Goal: Communication & Community: Answer question/provide support

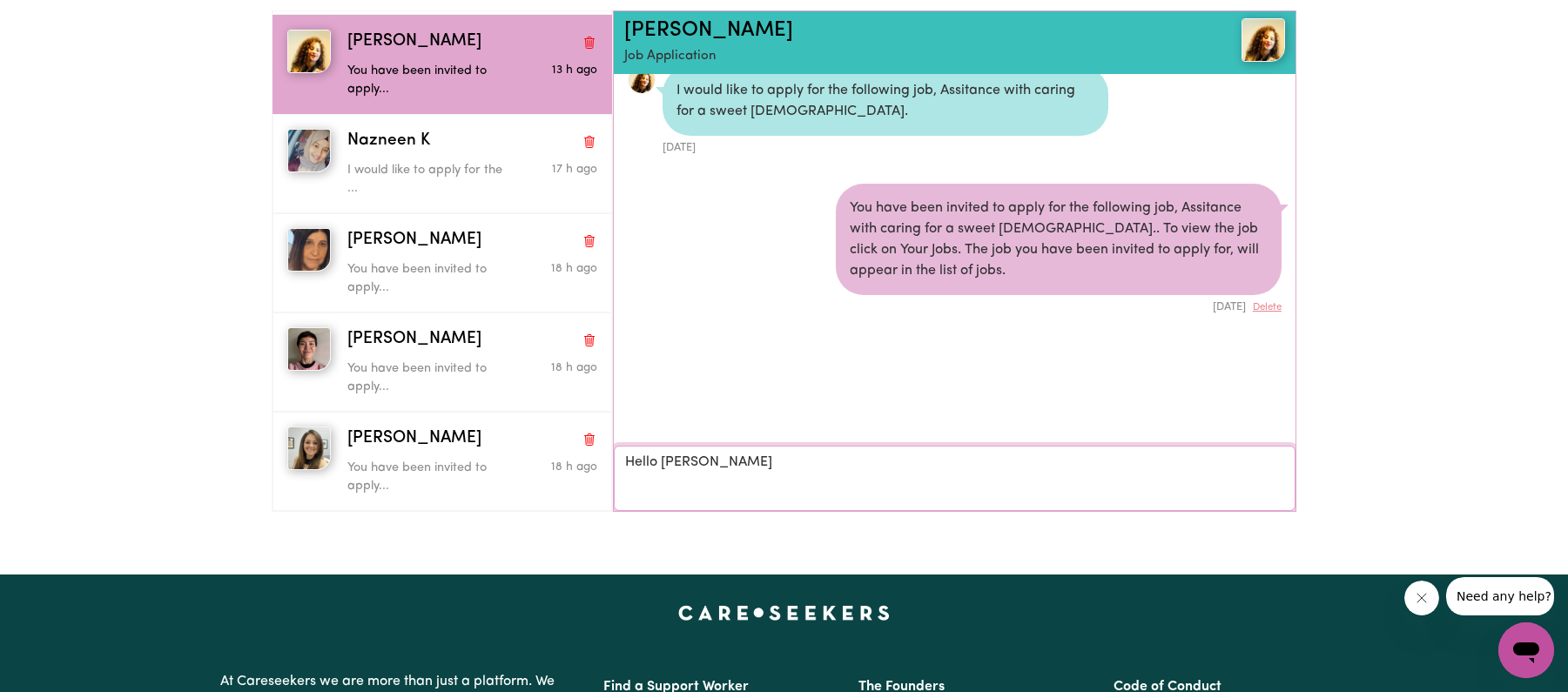
type textarea "Hello Jax"
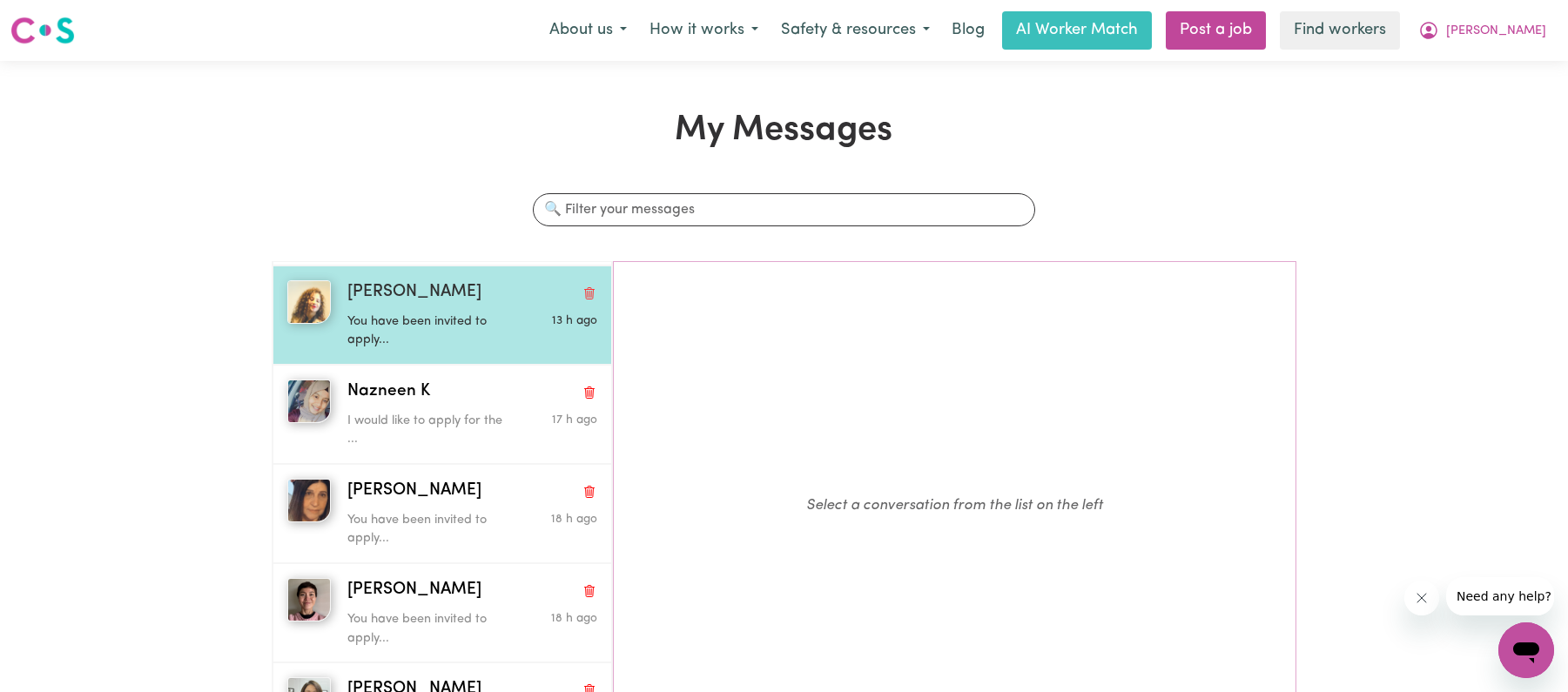
scroll to position [167, 0]
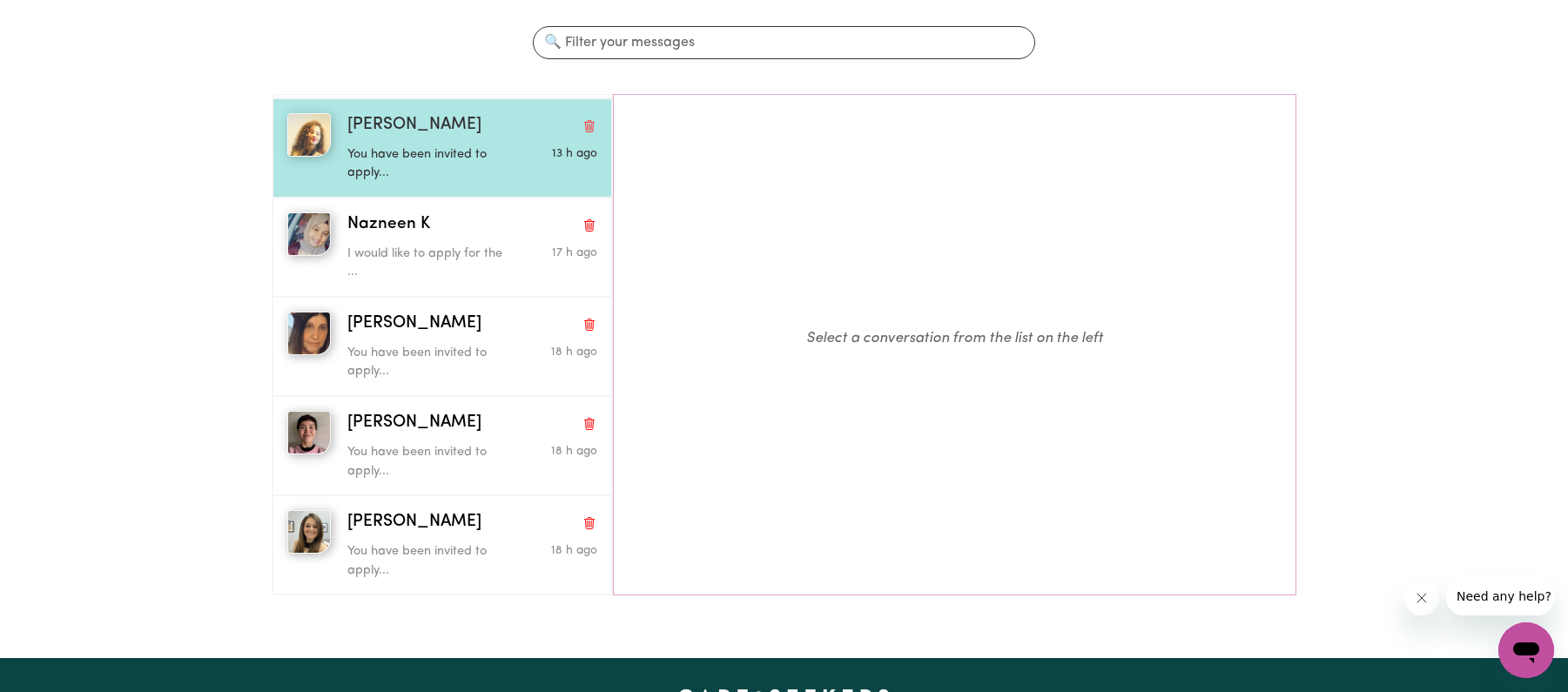
click at [444, 171] on p "You have been invited to apply..." at bounding box center [431, 164] width 167 height 38
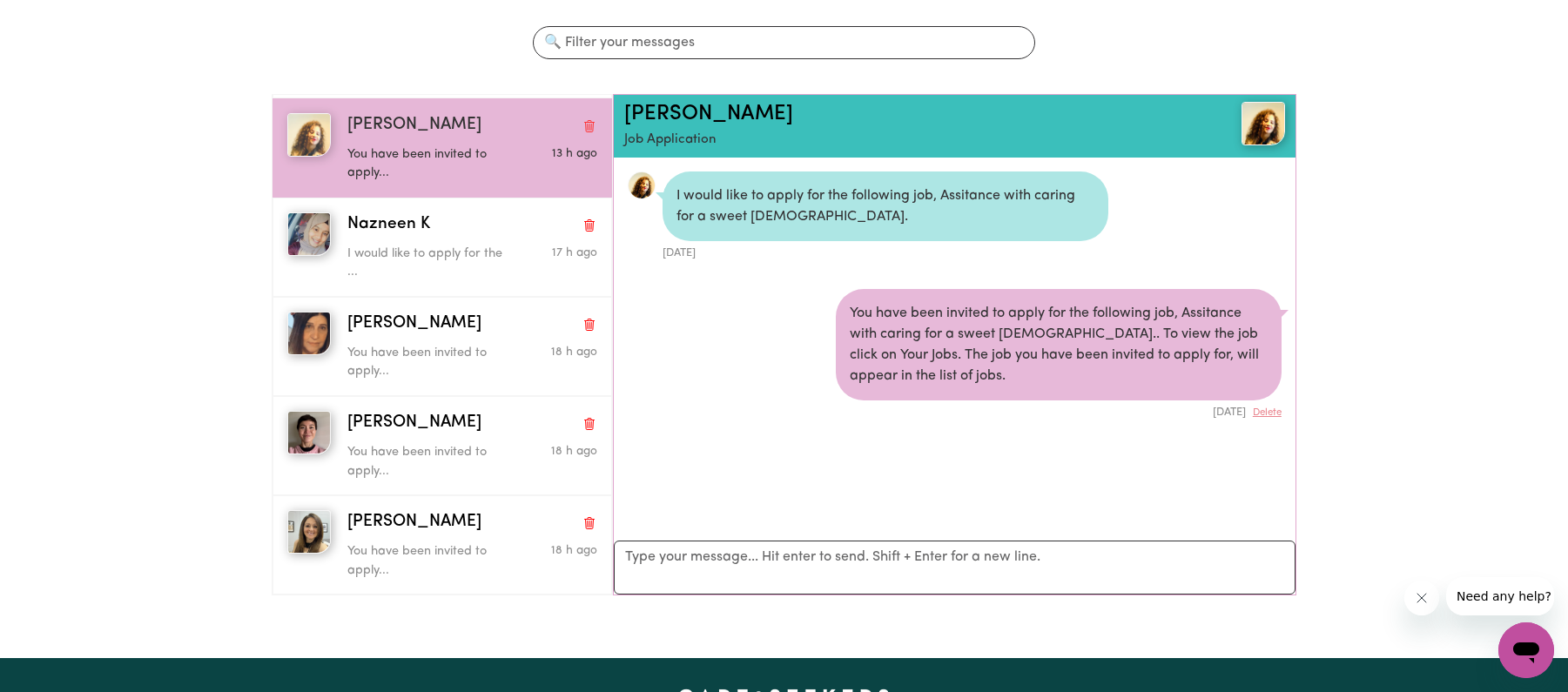
scroll to position [24, 0]
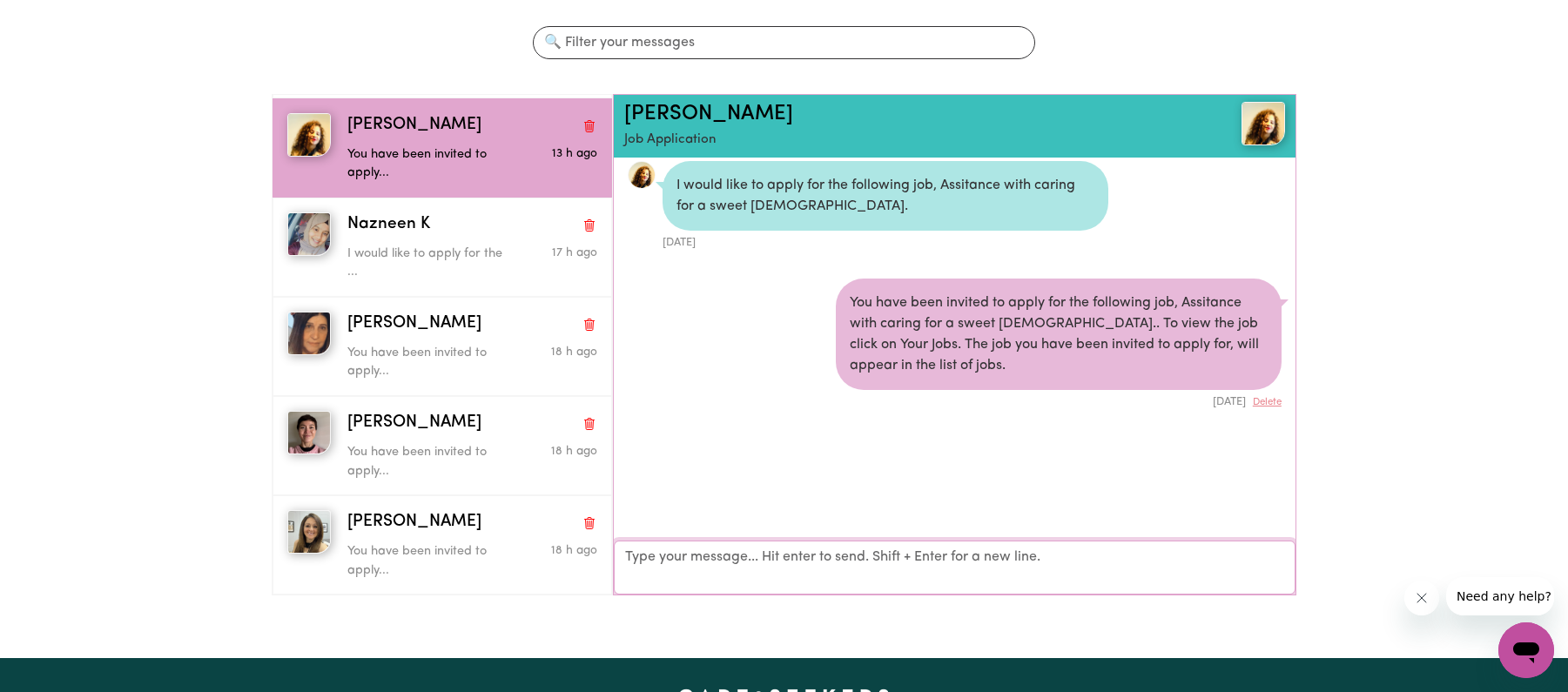
click at [741, 566] on textarea "Your reply" at bounding box center [955, 568] width 681 height 54
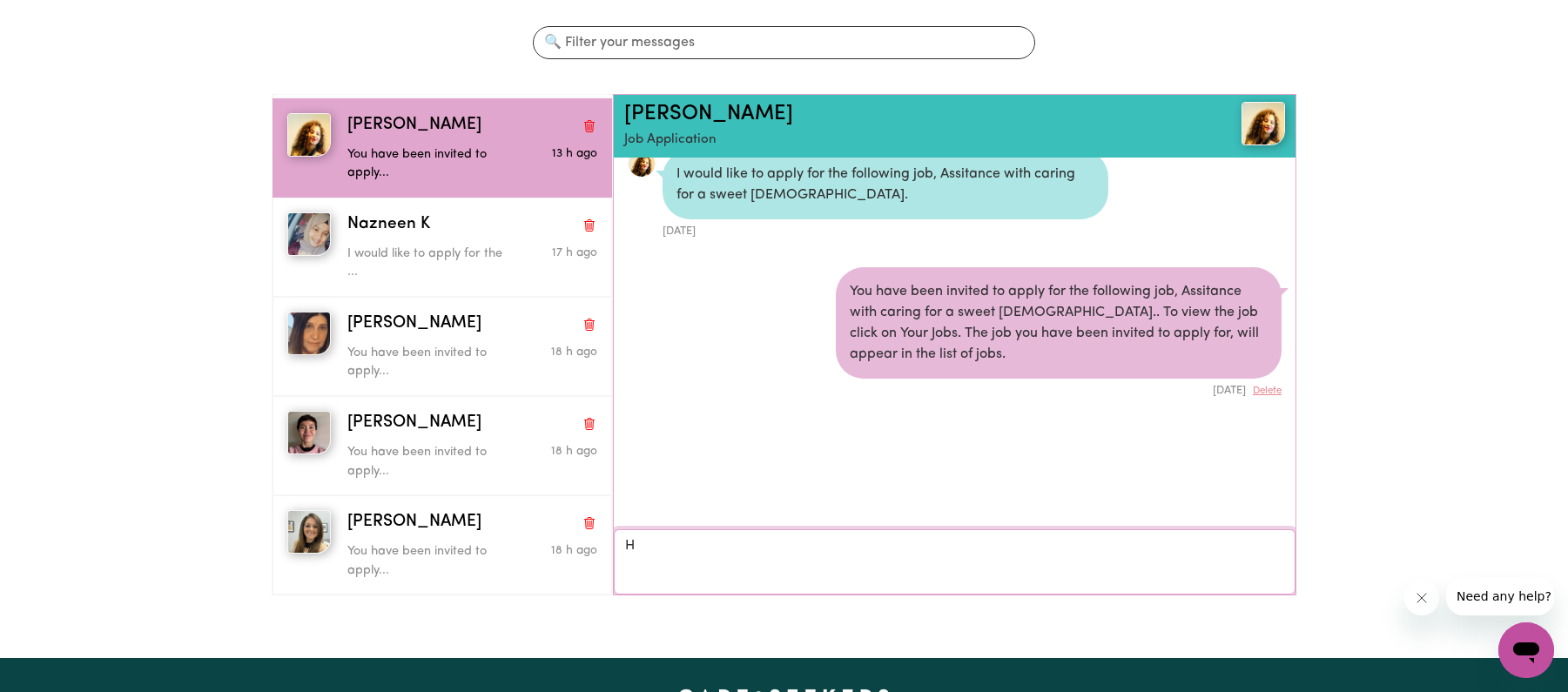
scroll to position [22, 0]
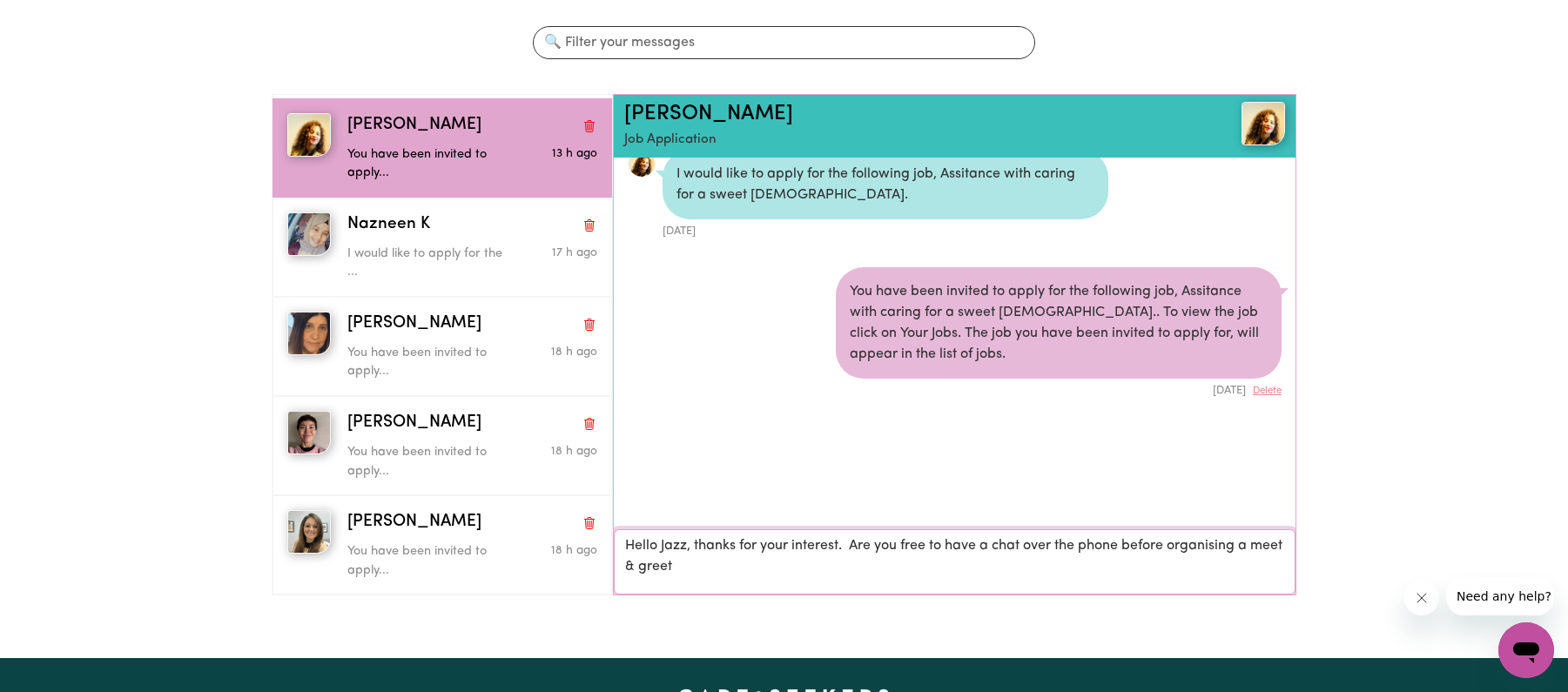
type textarea "Hello Jazz, thanks for your interest. Are you free to have a chat over the phon…"
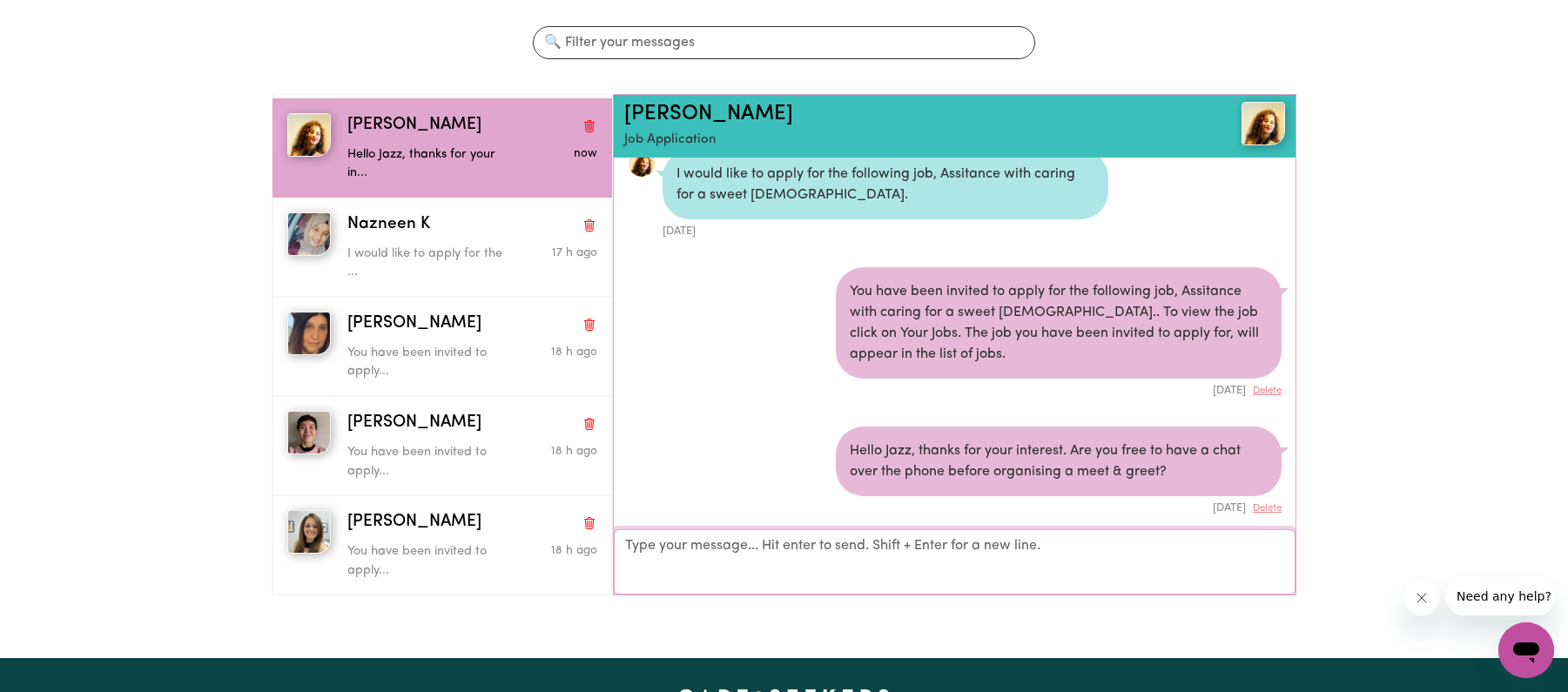
scroll to position [37, 0]
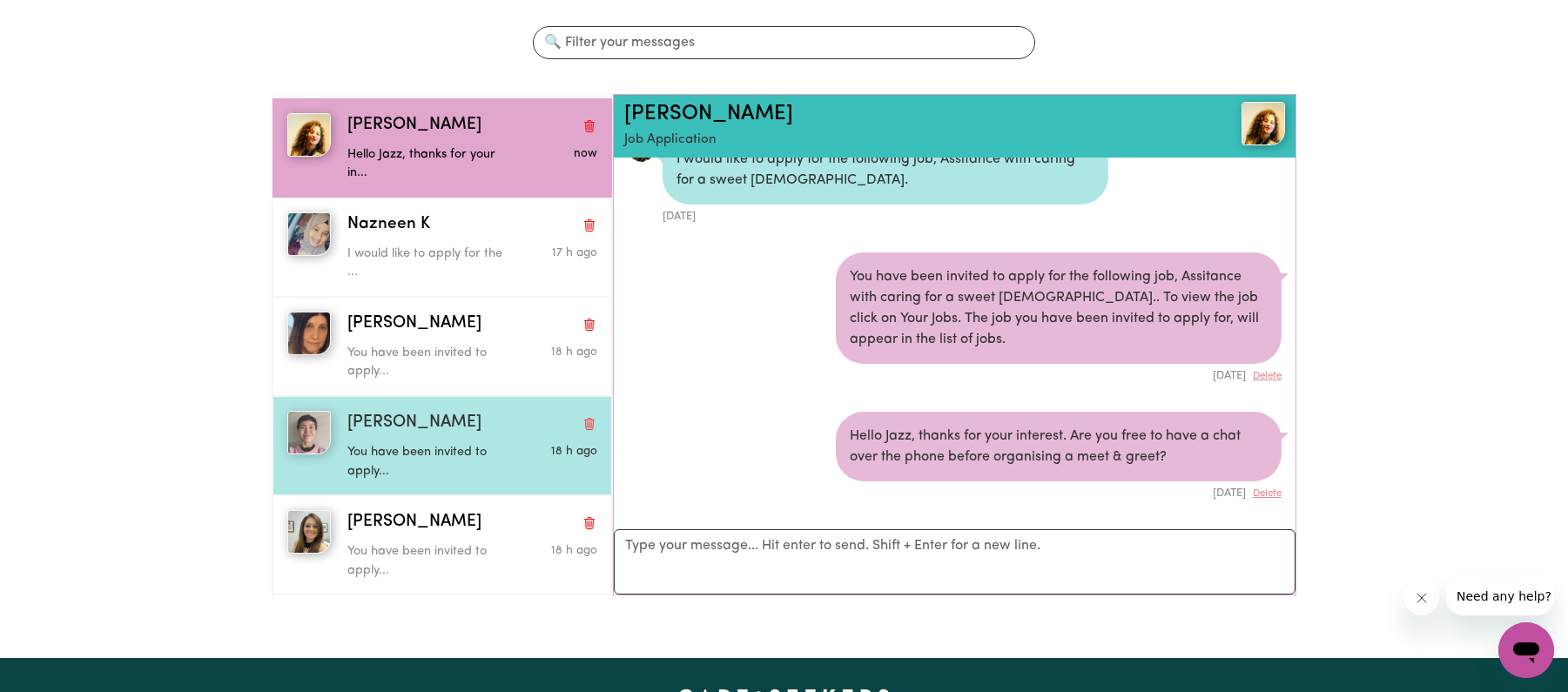
click at [522, 453] on div "18 h ago" at bounding box center [557, 451] width 84 height 17
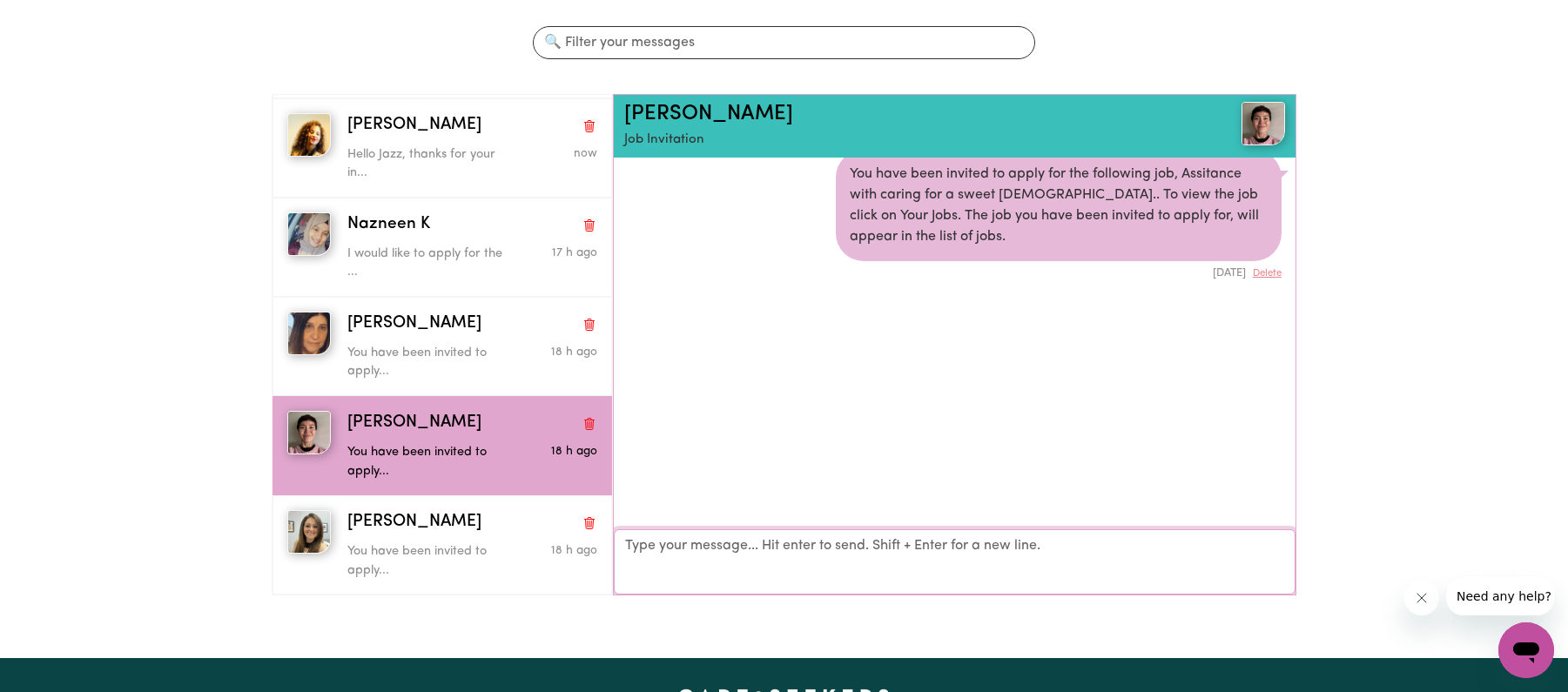
click at [690, 559] on textarea "Your reply" at bounding box center [955, 563] width 681 height 66
type textarea "Hello Yasuyo, thanks for your interest. Are you free to have a chat over the ph…"
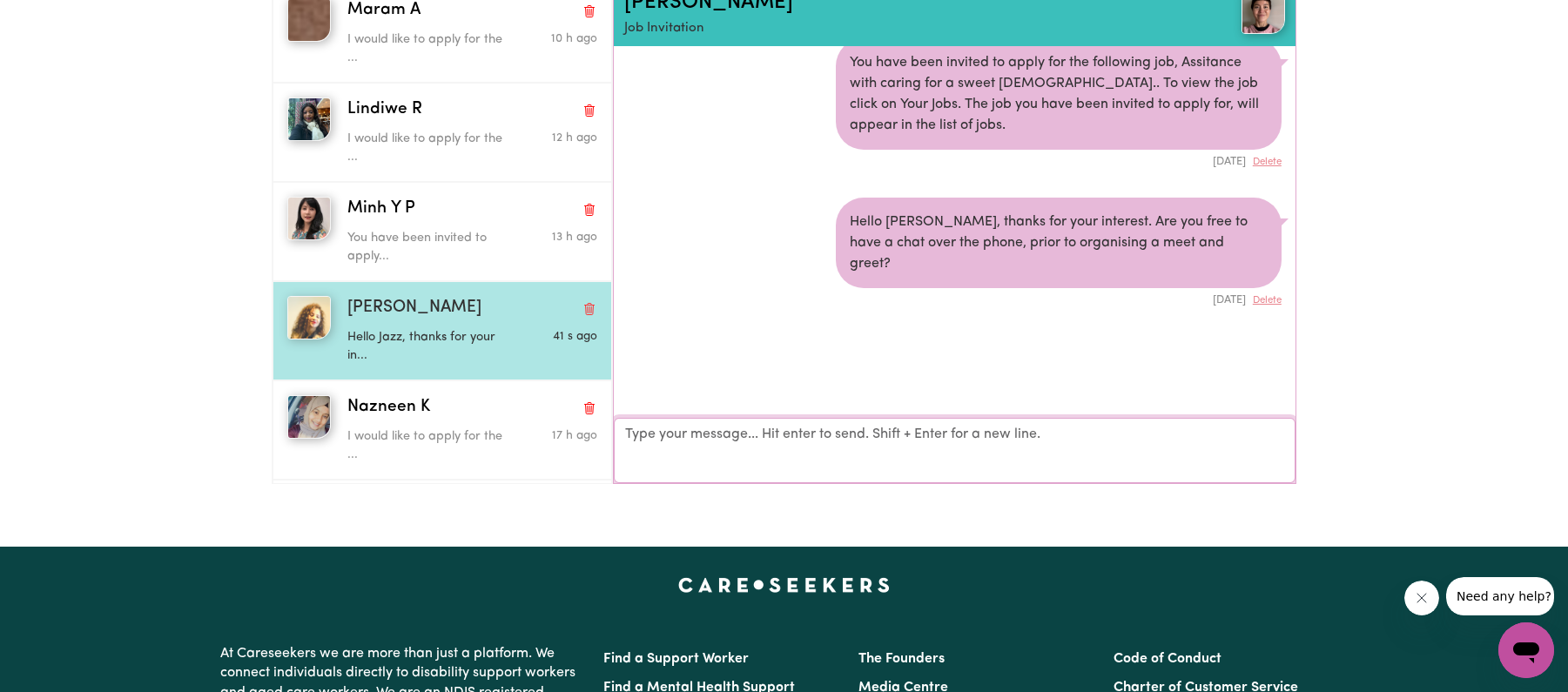
scroll to position [0, 0]
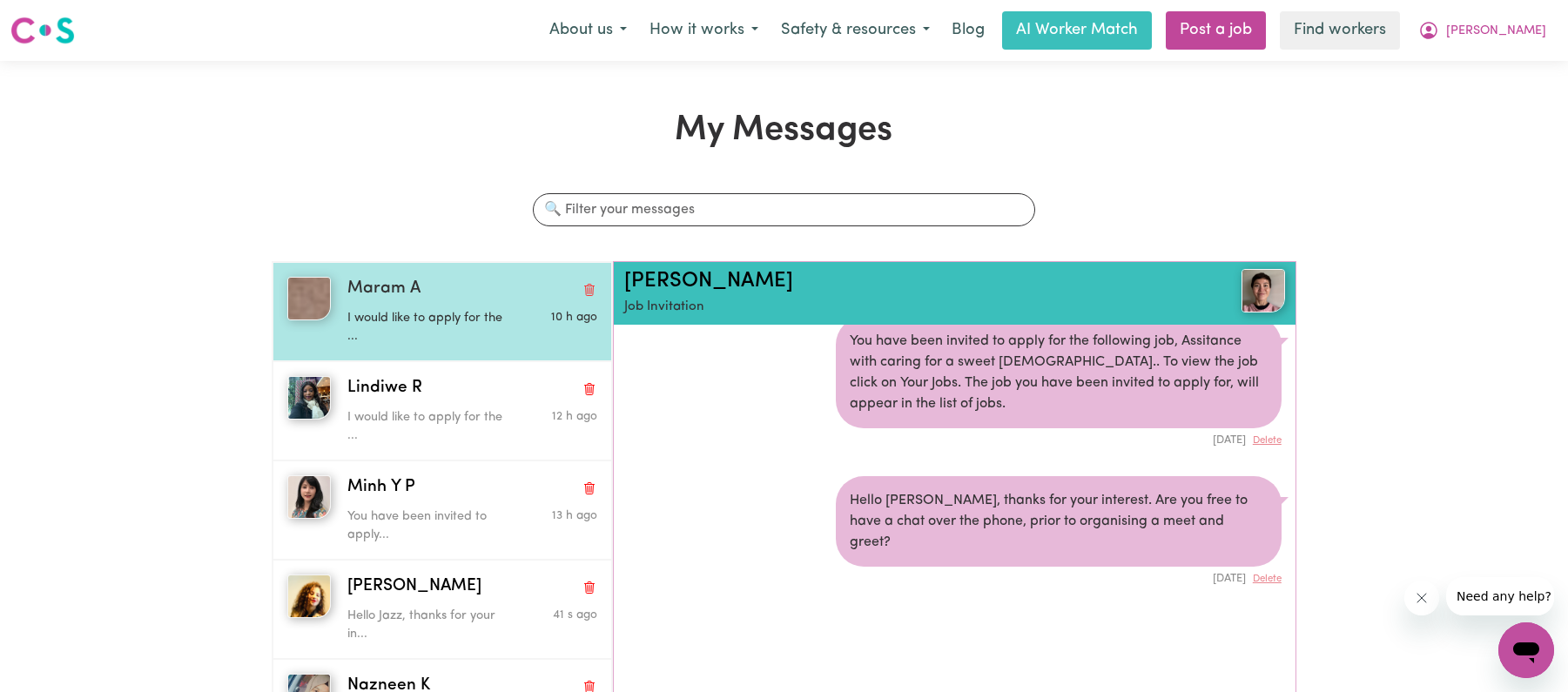
click at [386, 295] on span "Maram A" at bounding box center [383, 289] width 73 height 25
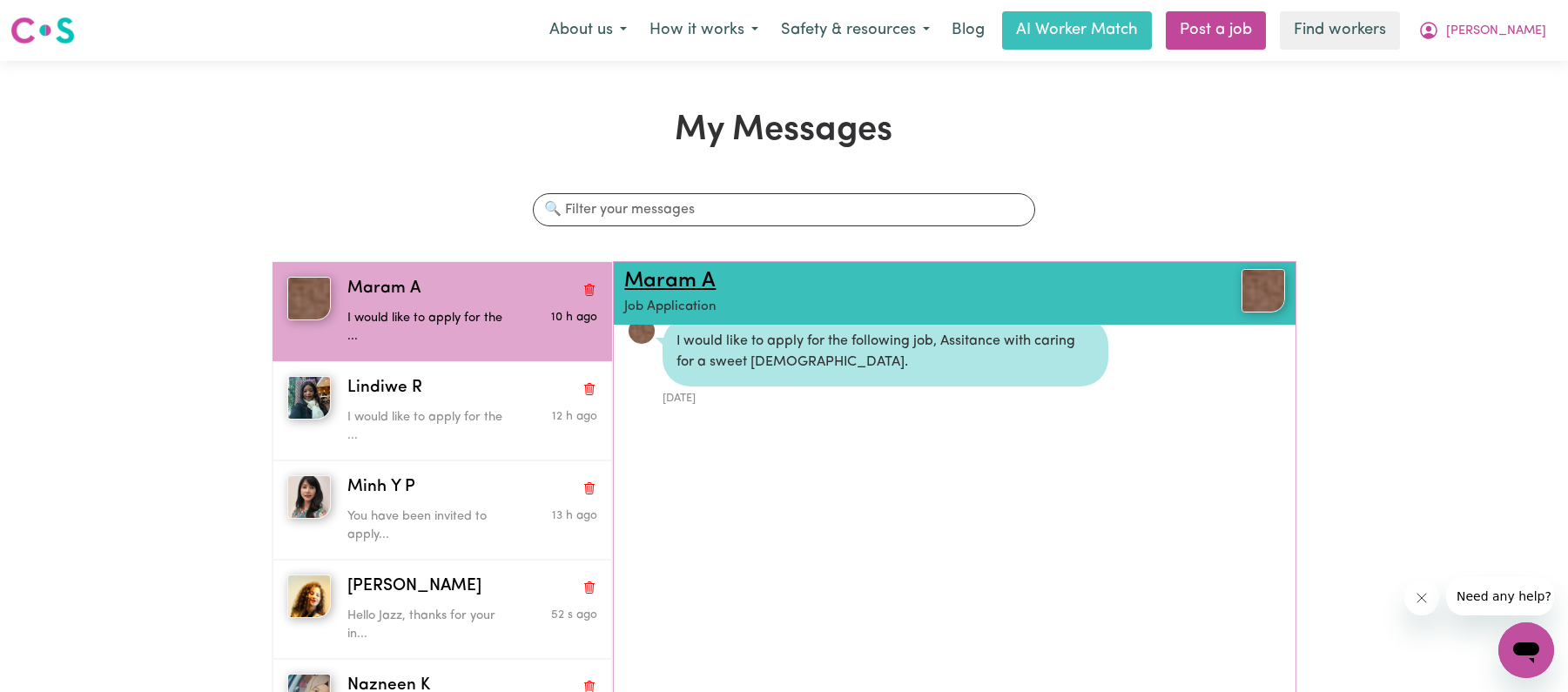
click at [689, 282] on link "Maram A" at bounding box center [670, 281] width 92 height 21
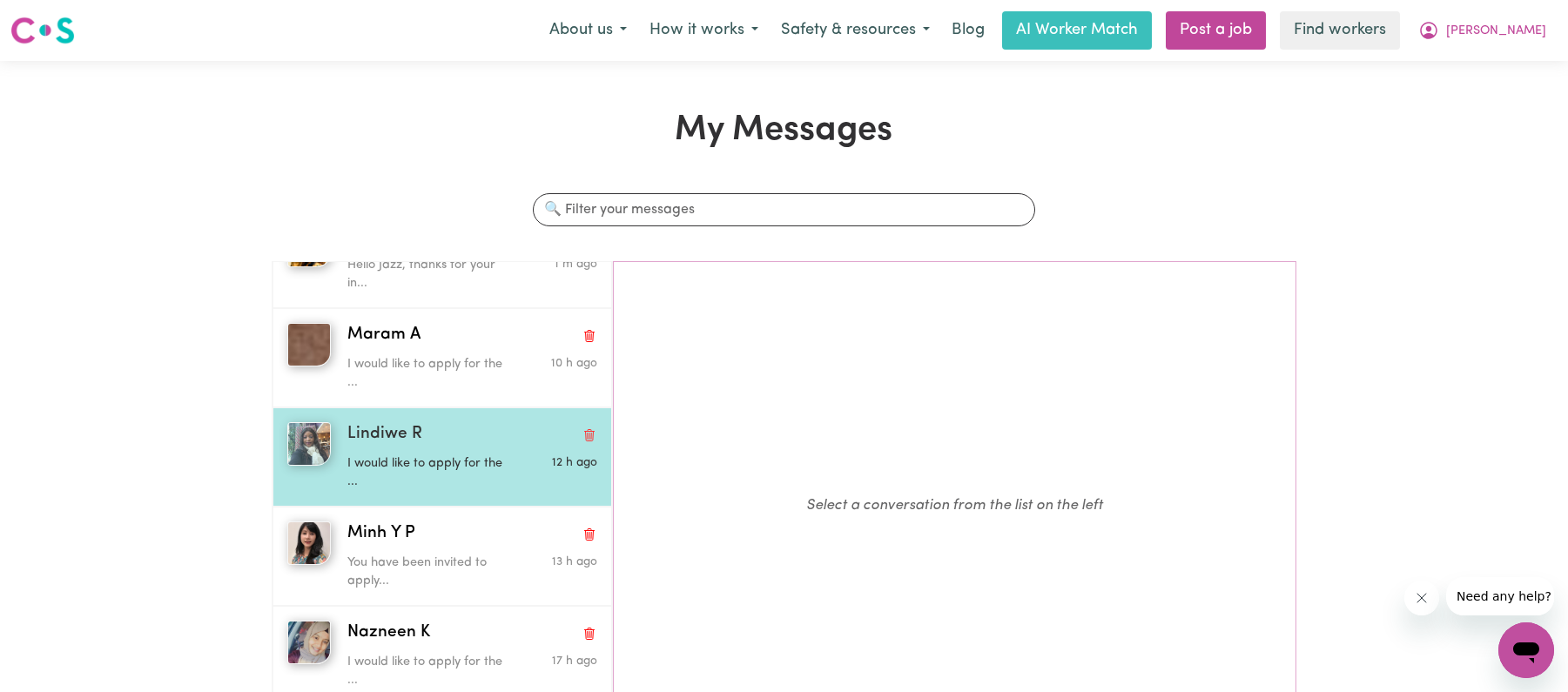
scroll to position [181, 0]
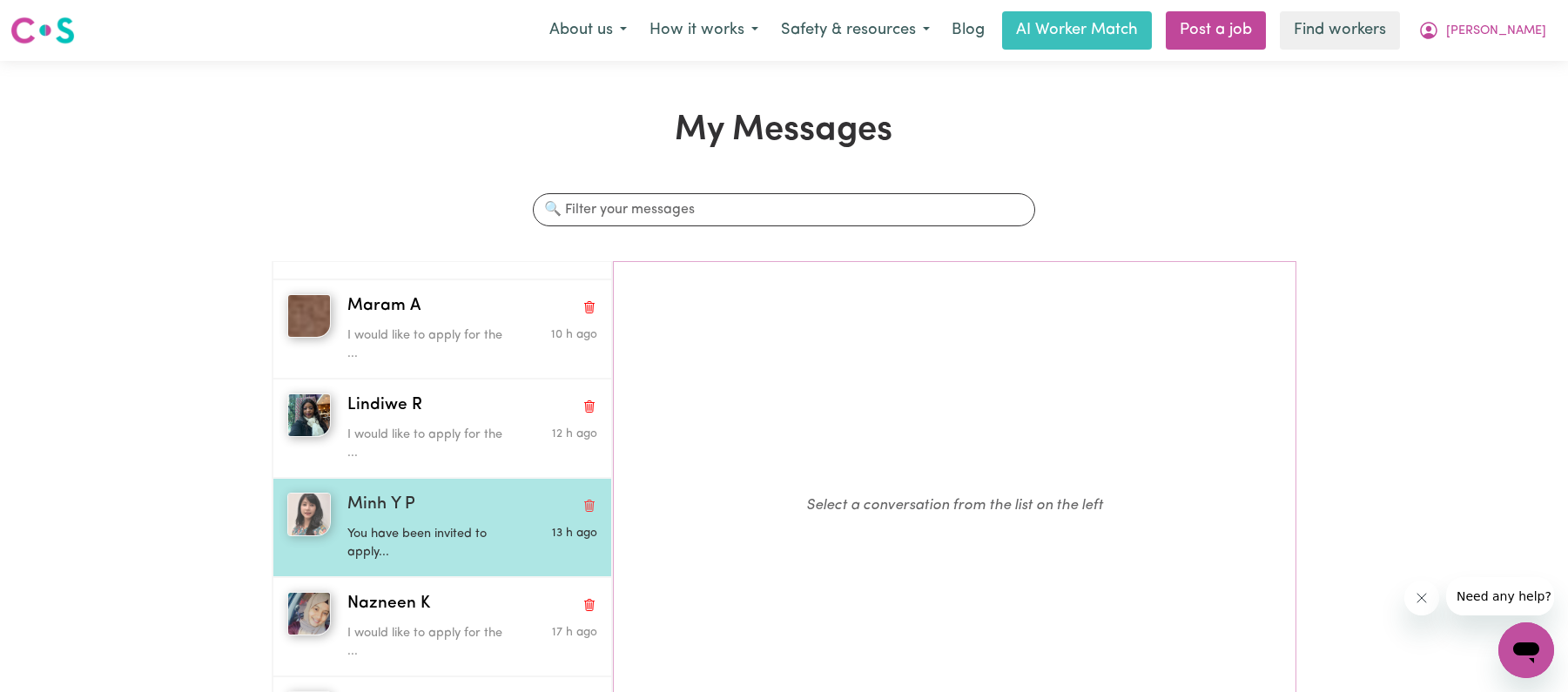
click at [380, 505] on span "Minh Y P" at bounding box center [381, 505] width 68 height 25
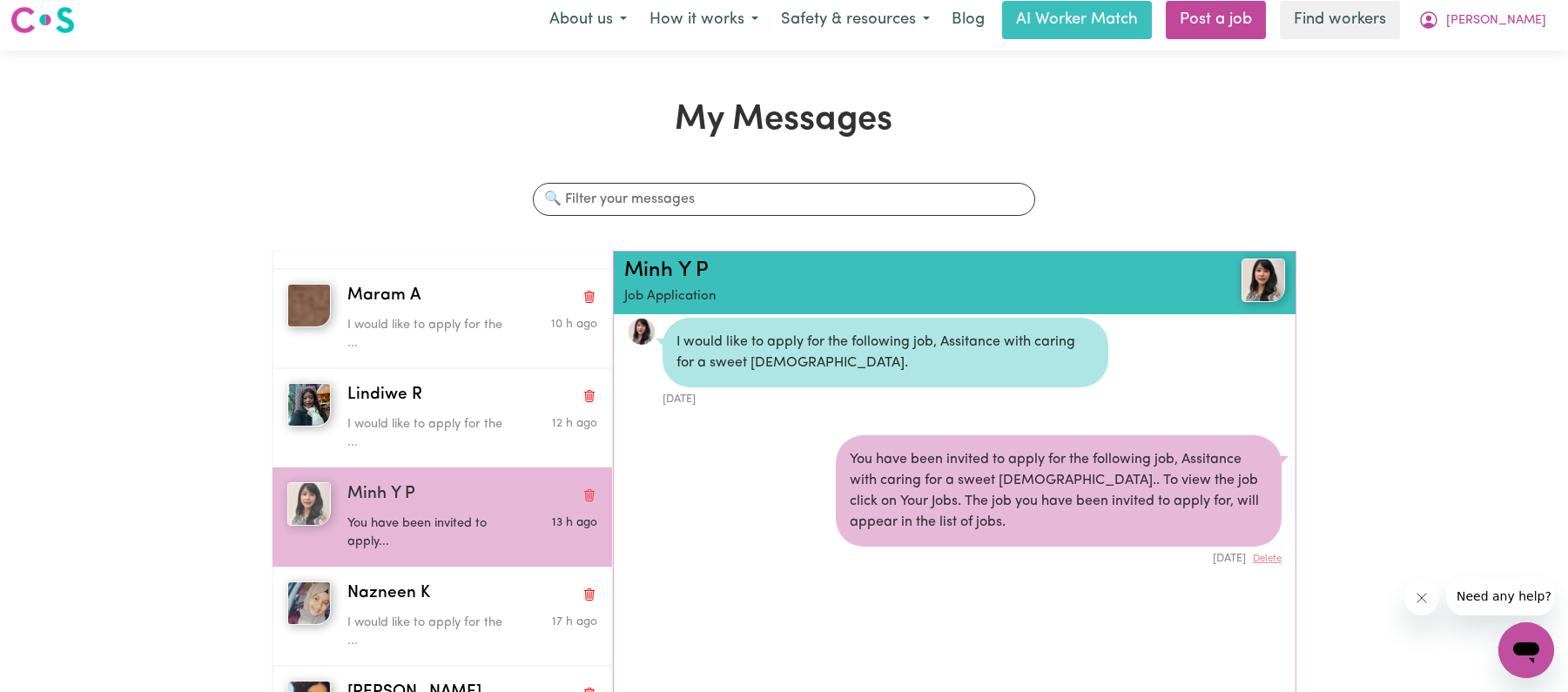
scroll to position [251, 0]
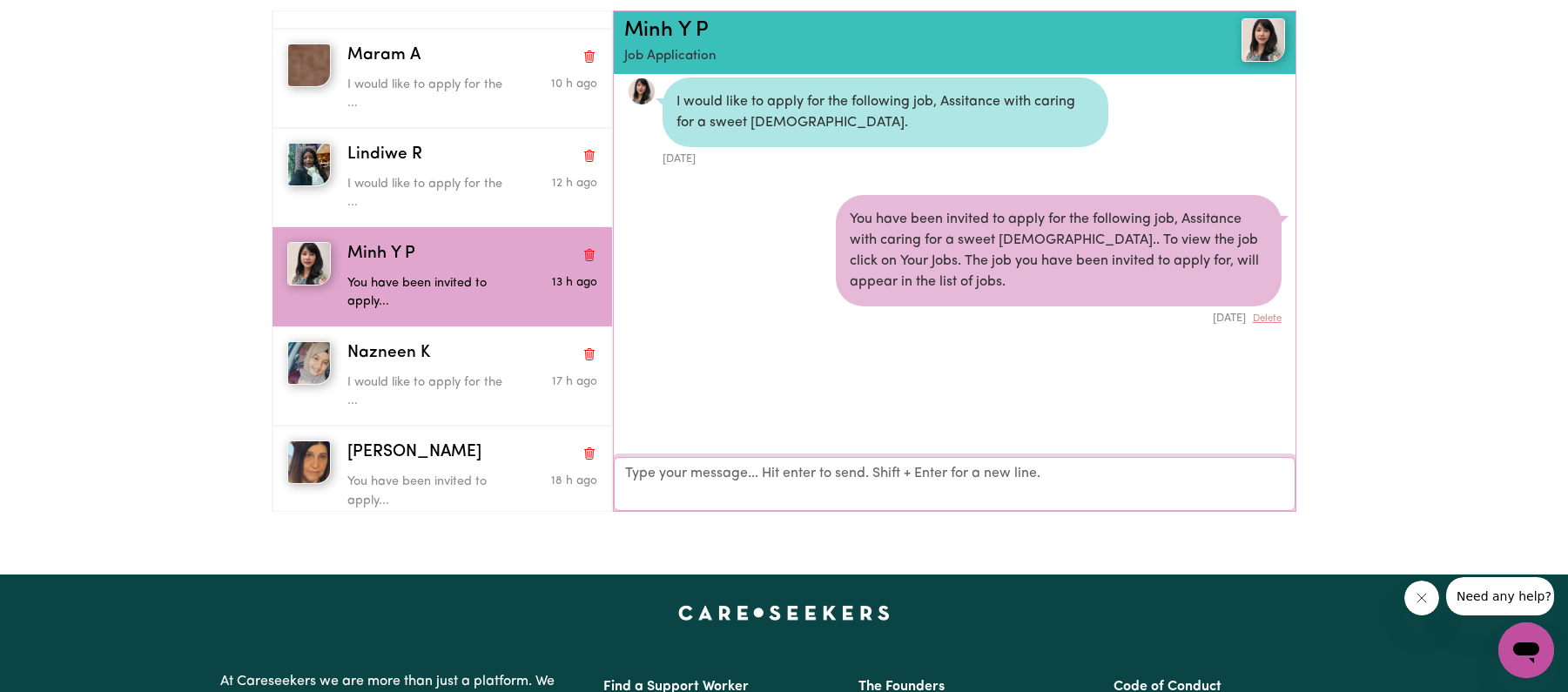
click at [684, 483] on textarea "Your reply" at bounding box center [955, 484] width 681 height 54
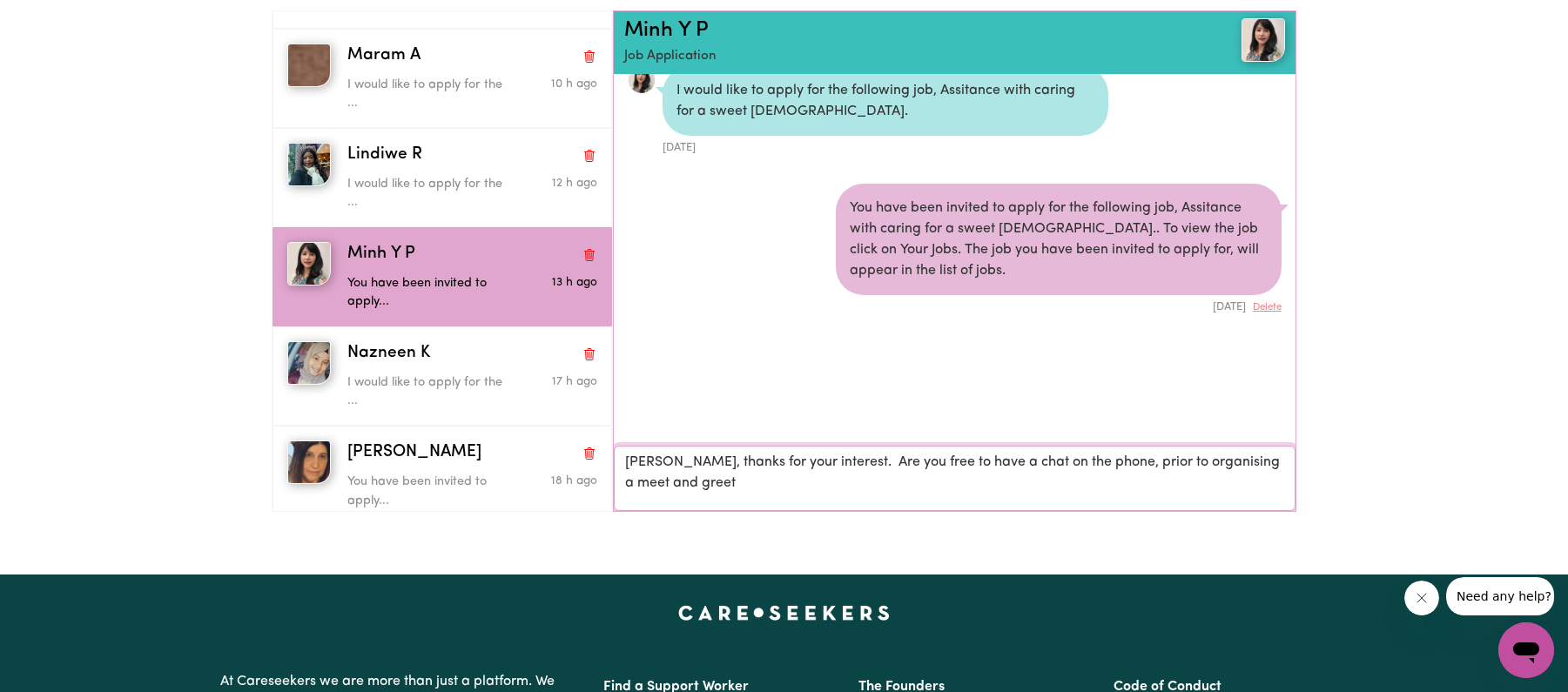
type textarea "Hell Minh, thanks for your interest. Are you free to have a chat on the phone, …"
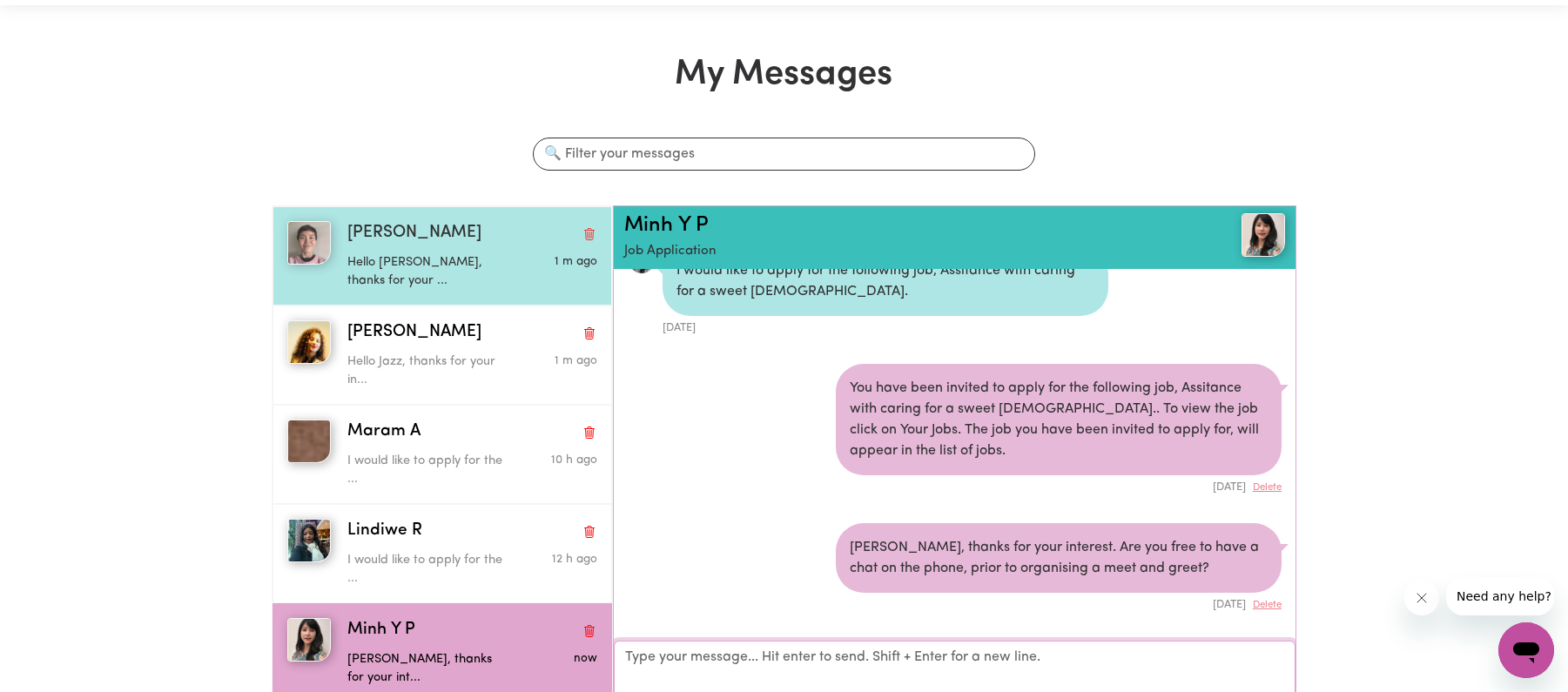
scroll to position [0, 0]
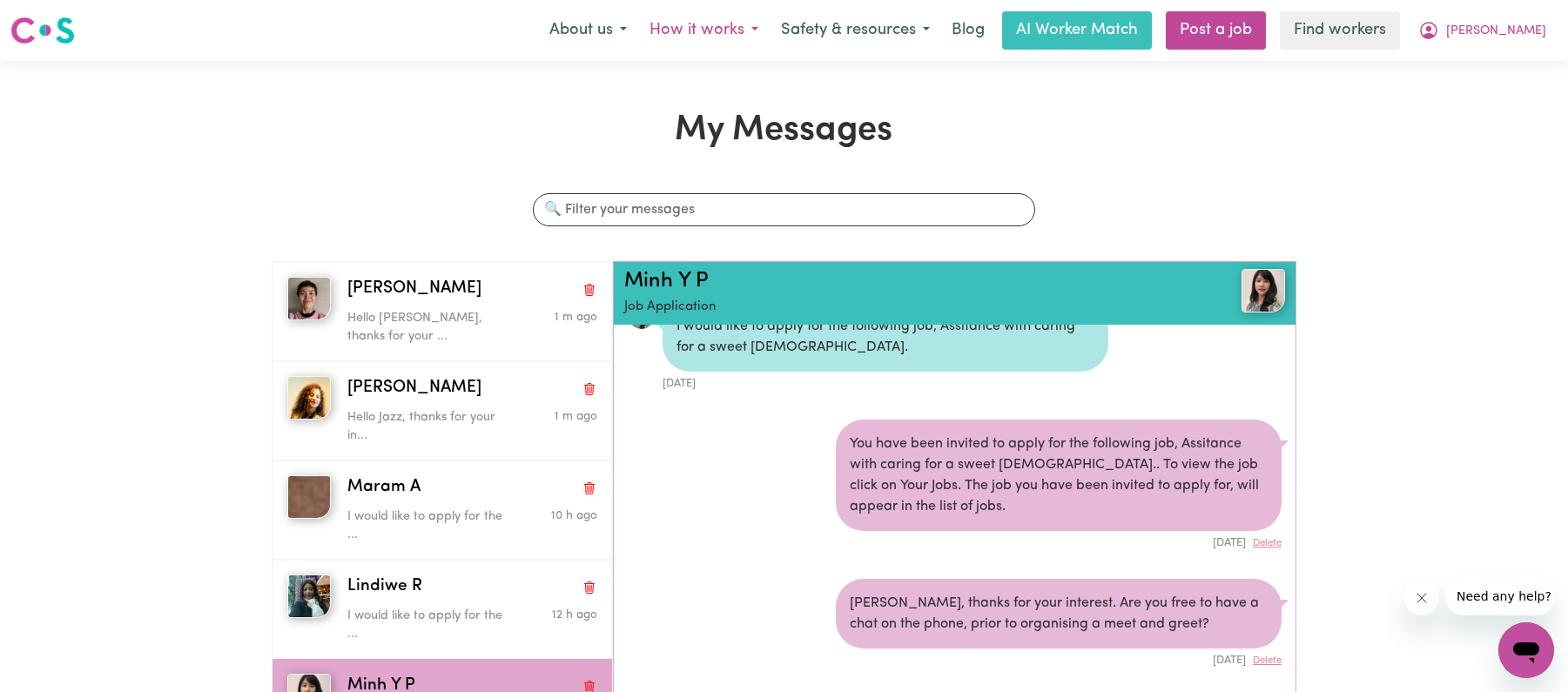
click at [770, 38] on button "How it works" at bounding box center [704, 30] width 131 height 37
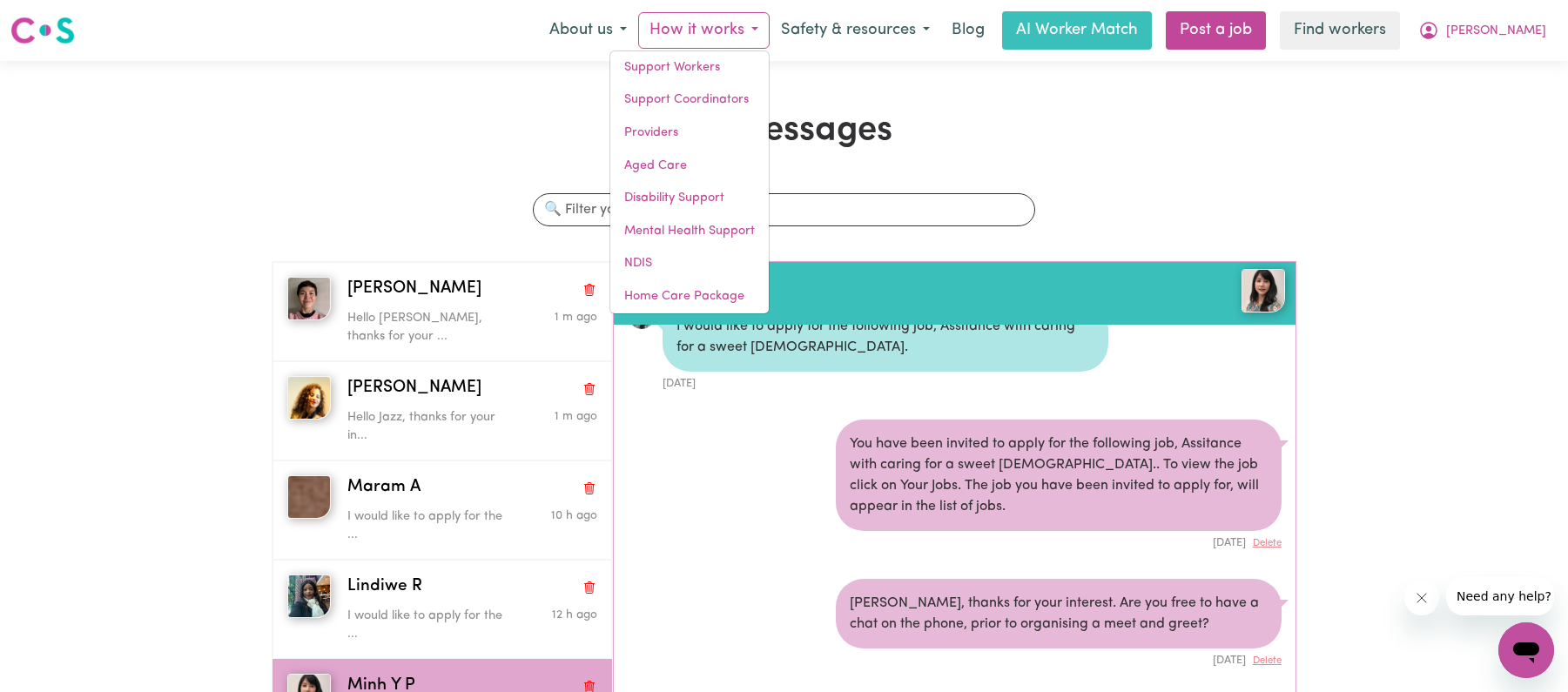
click at [1176, 86] on div "My Messages Search conversations Yasuyo O Hello Yasuyo, thanks for your ... 1 m…" at bounding box center [784, 443] width 1568 height 765
